Goal: Task Accomplishment & Management: Use online tool/utility

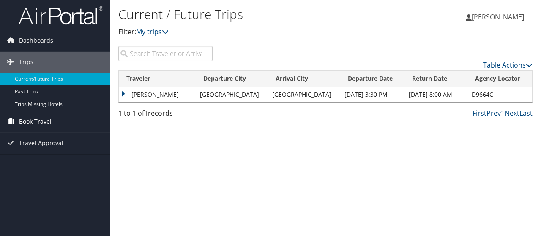
click at [45, 120] on span "Book Travel" at bounding box center [35, 121] width 33 height 21
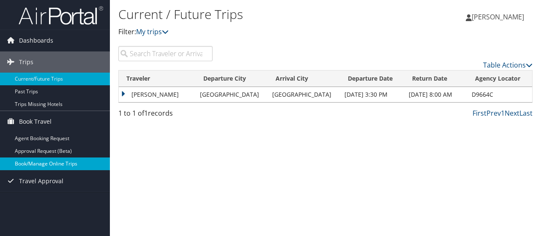
click at [72, 159] on link "Book/Manage Online Trips" at bounding box center [55, 164] width 110 height 13
